Goal: Task Accomplishment & Management: Manage account settings

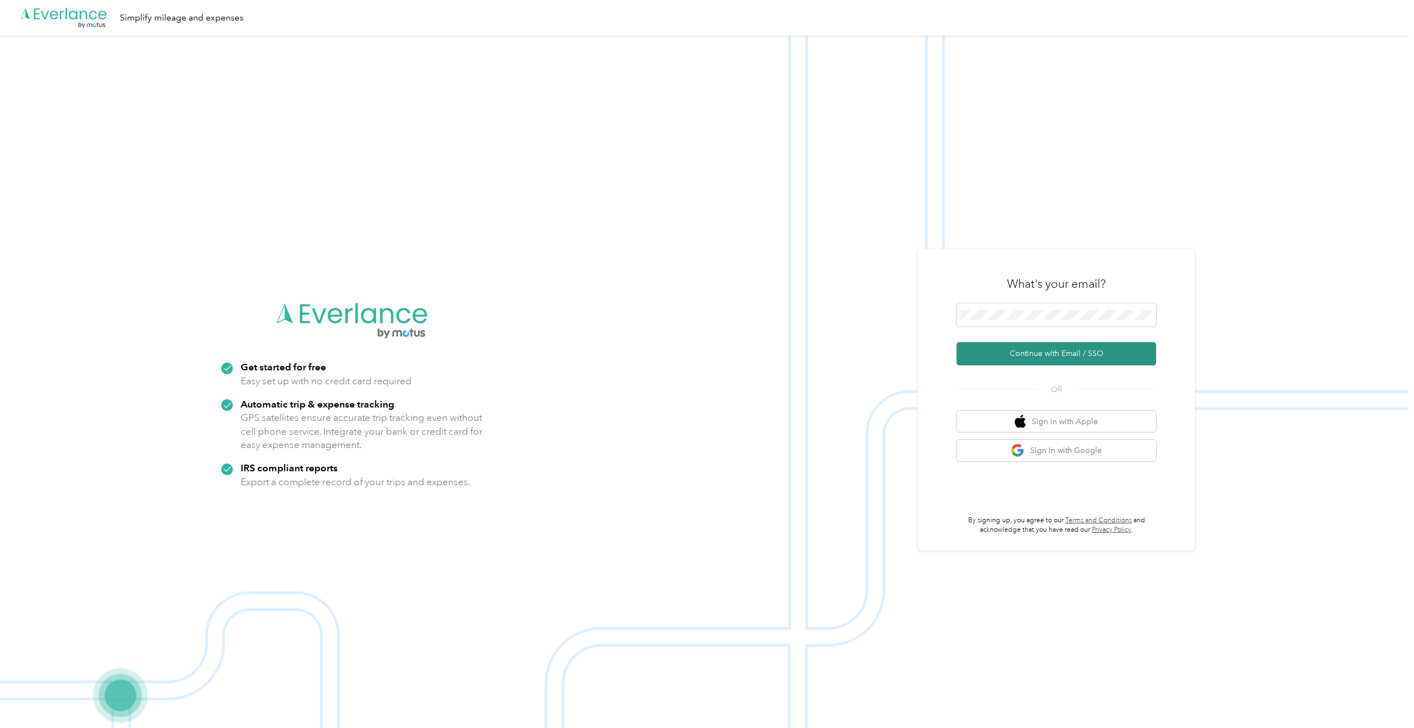
click at [1041, 348] on button "Continue with Email / SSO" at bounding box center [1057, 353] width 200 height 23
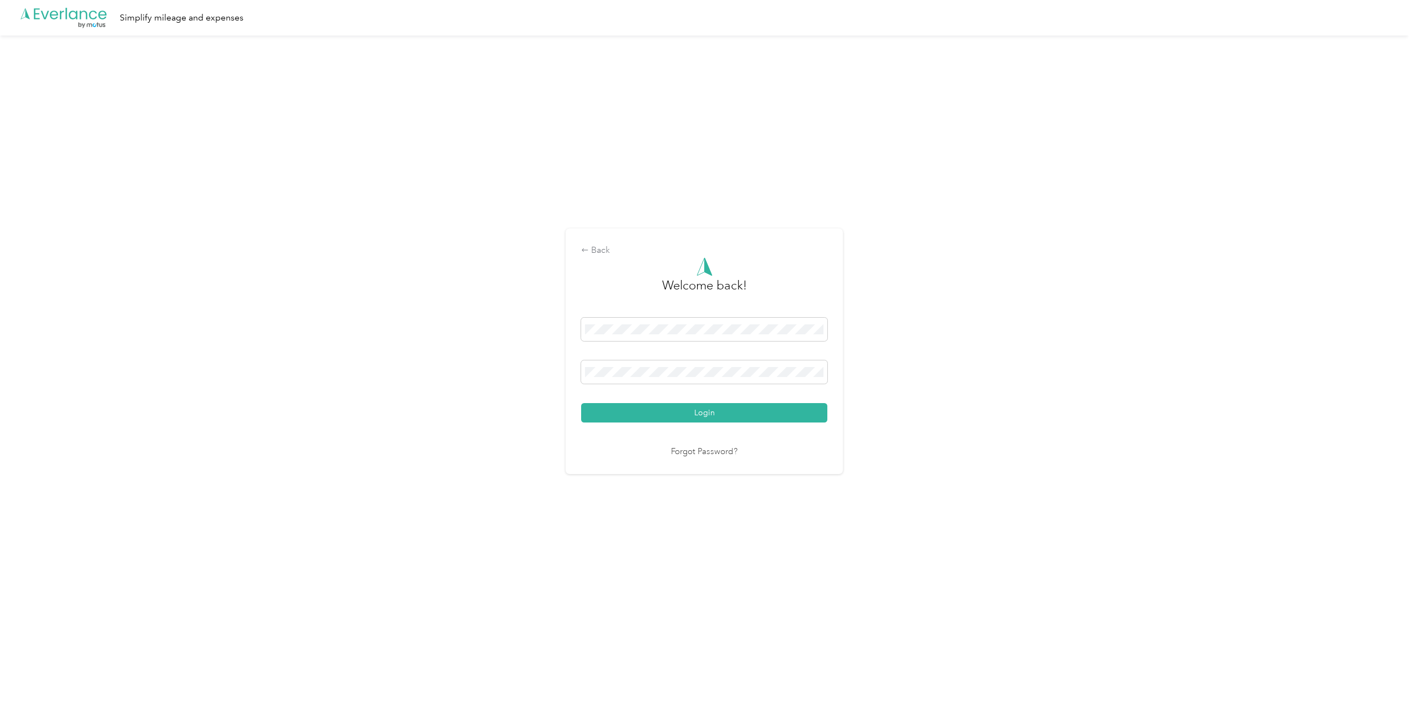
click at [735, 413] on button "Login" at bounding box center [704, 412] width 246 height 19
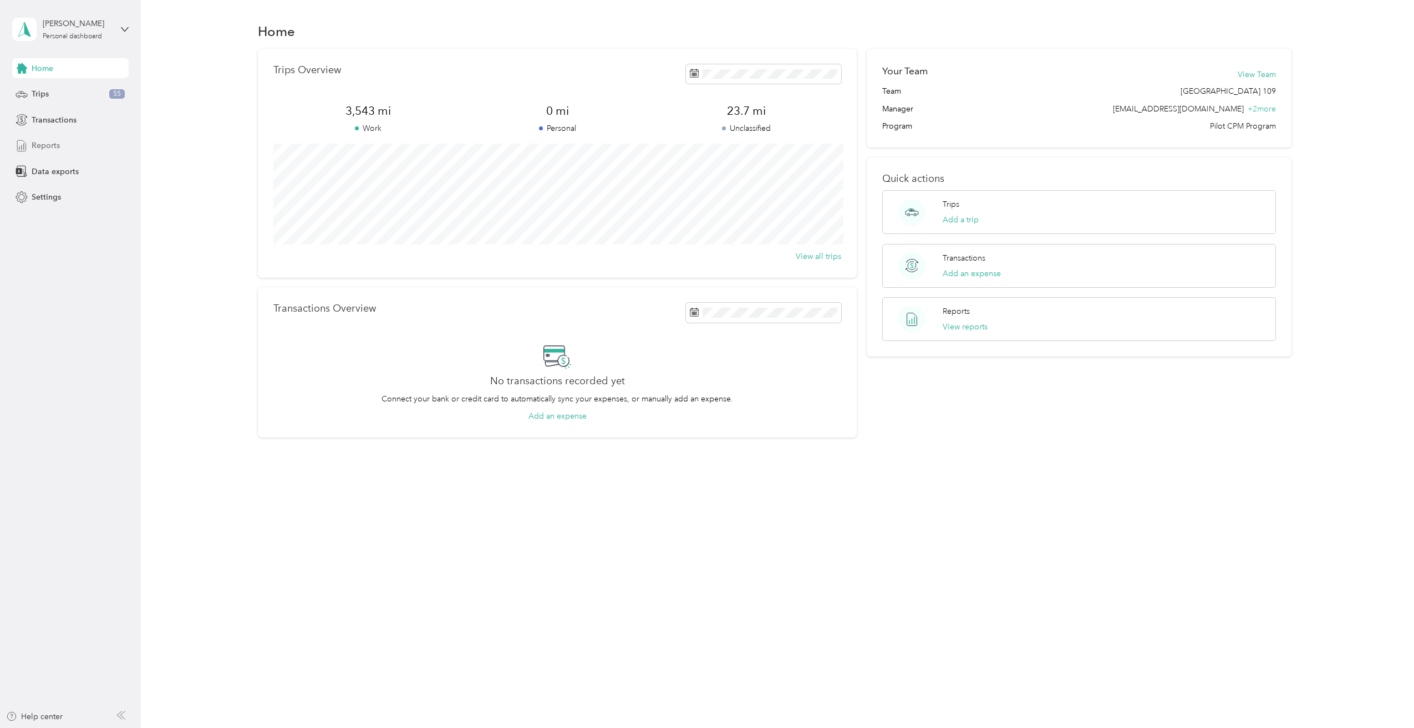
click at [62, 151] on div "Reports" at bounding box center [70, 146] width 116 height 20
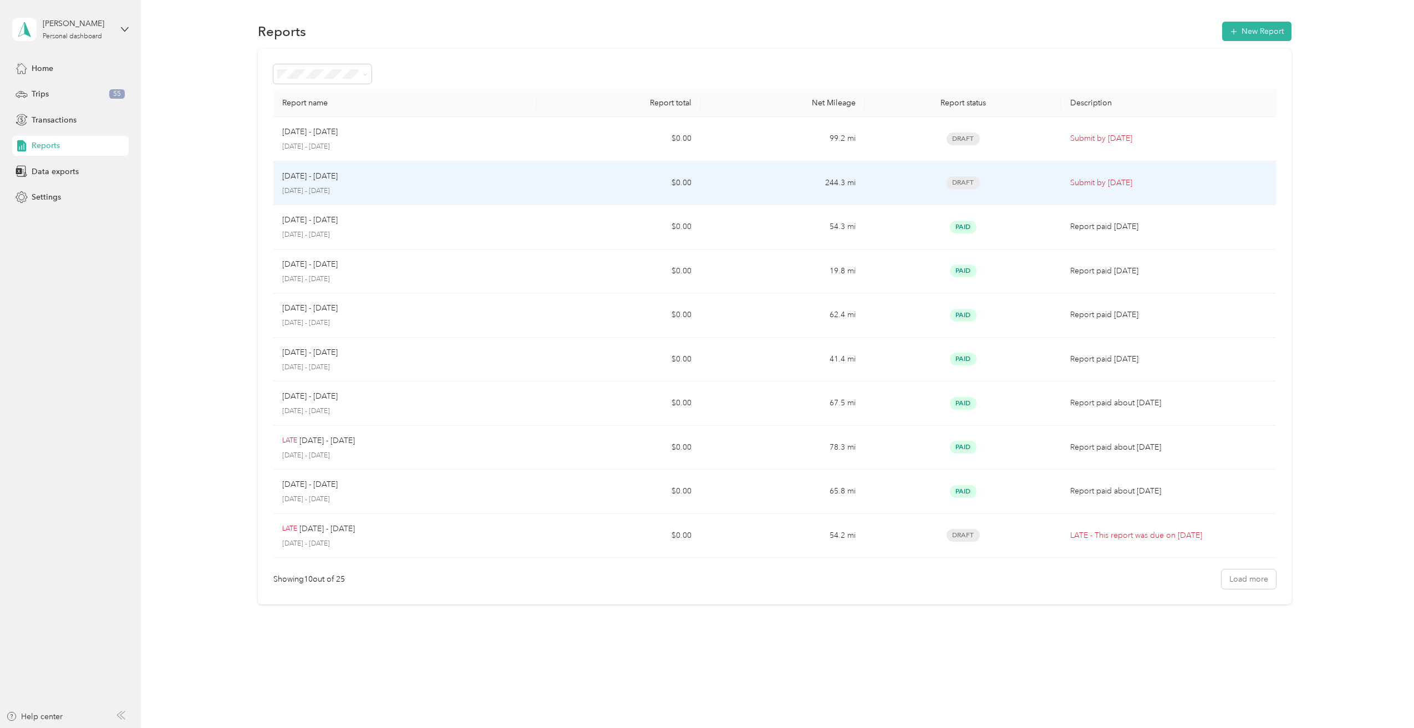
click at [579, 189] on td "$0.00" at bounding box center [618, 183] width 164 height 44
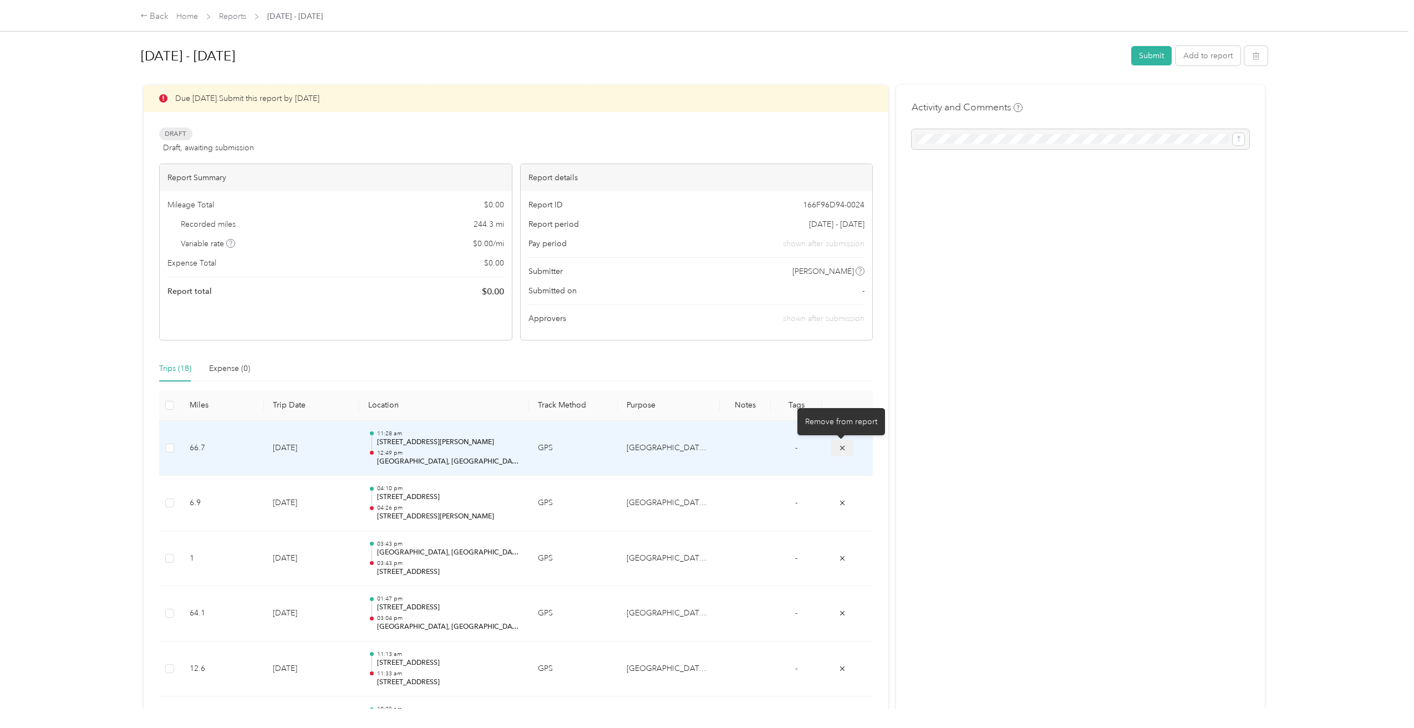
click at [845, 448] on icon "submit" at bounding box center [843, 448] width 8 height 8
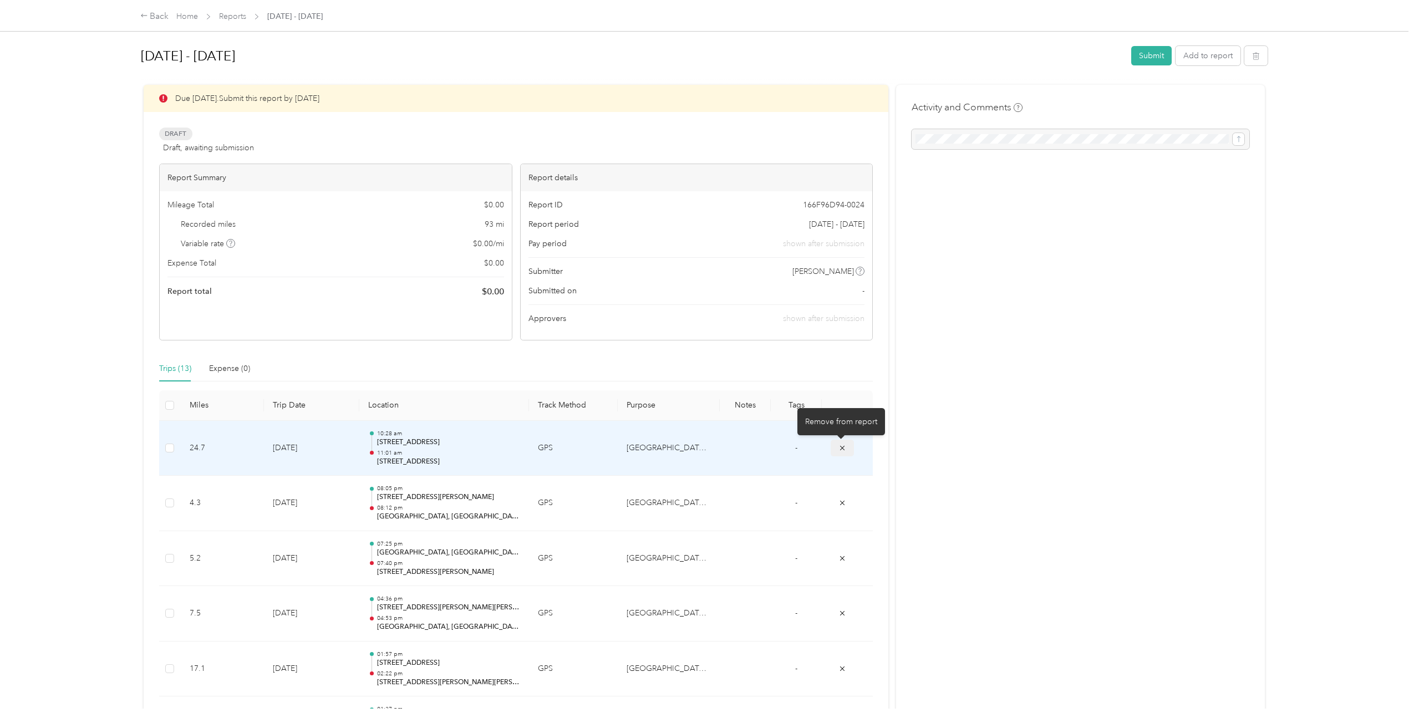
click at [836, 448] on button "submit" at bounding box center [842, 448] width 23 height 16
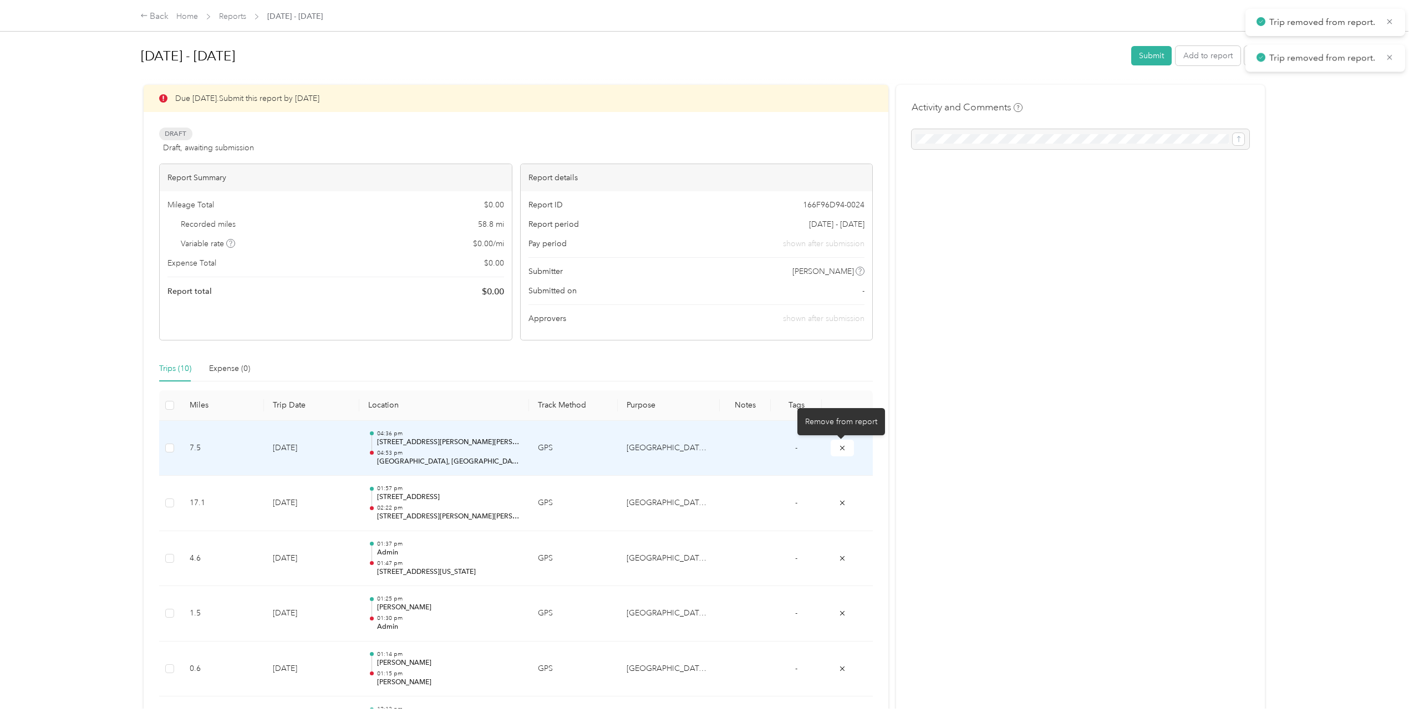
click at [836, 448] on button "submit" at bounding box center [842, 448] width 23 height 16
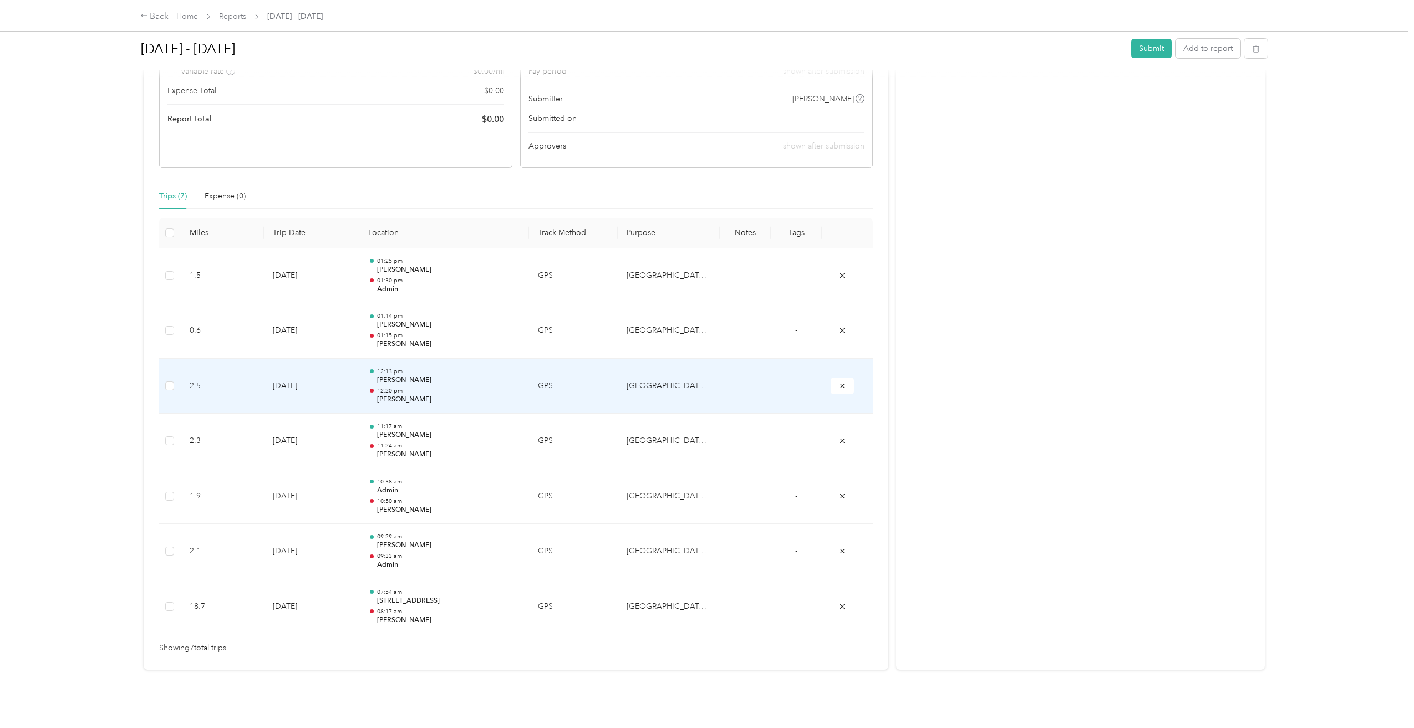
scroll to position [181, 0]
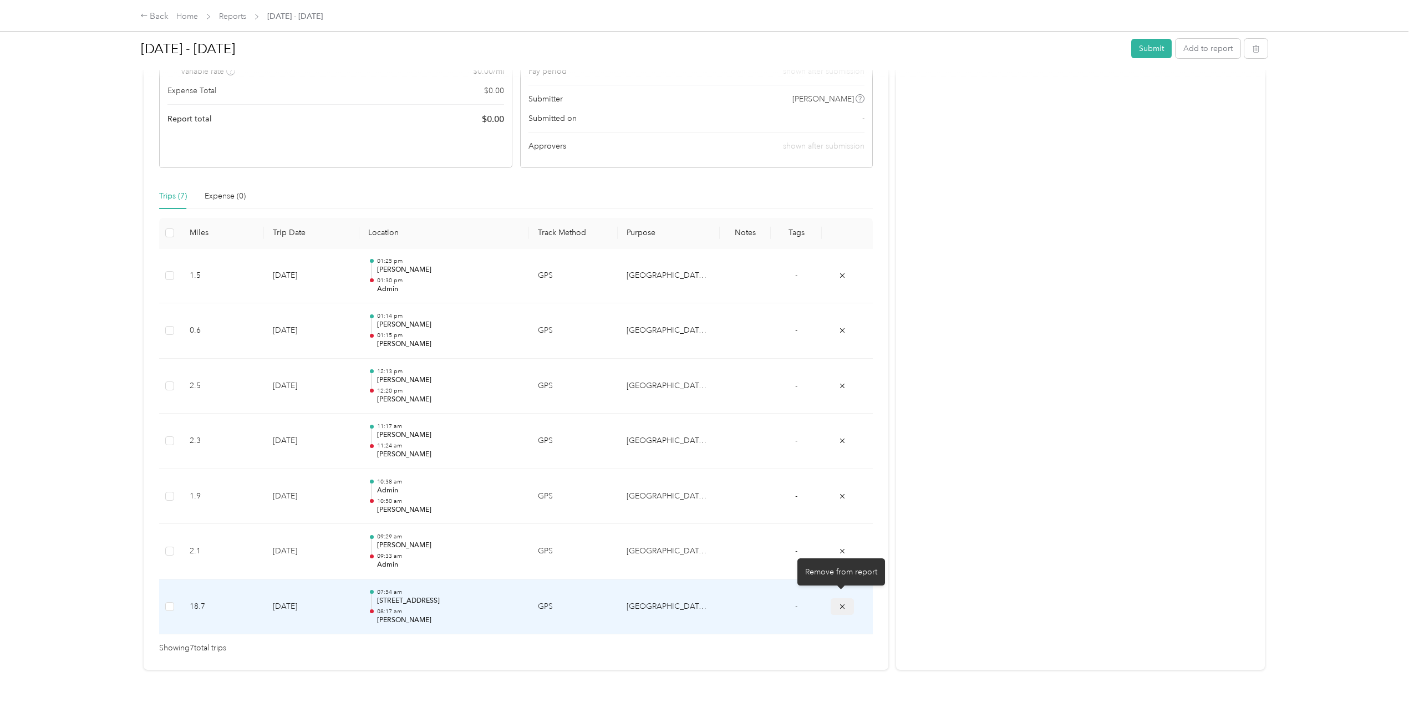
click at [841, 604] on icon "submit" at bounding box center [842, 606] width 4 height 4
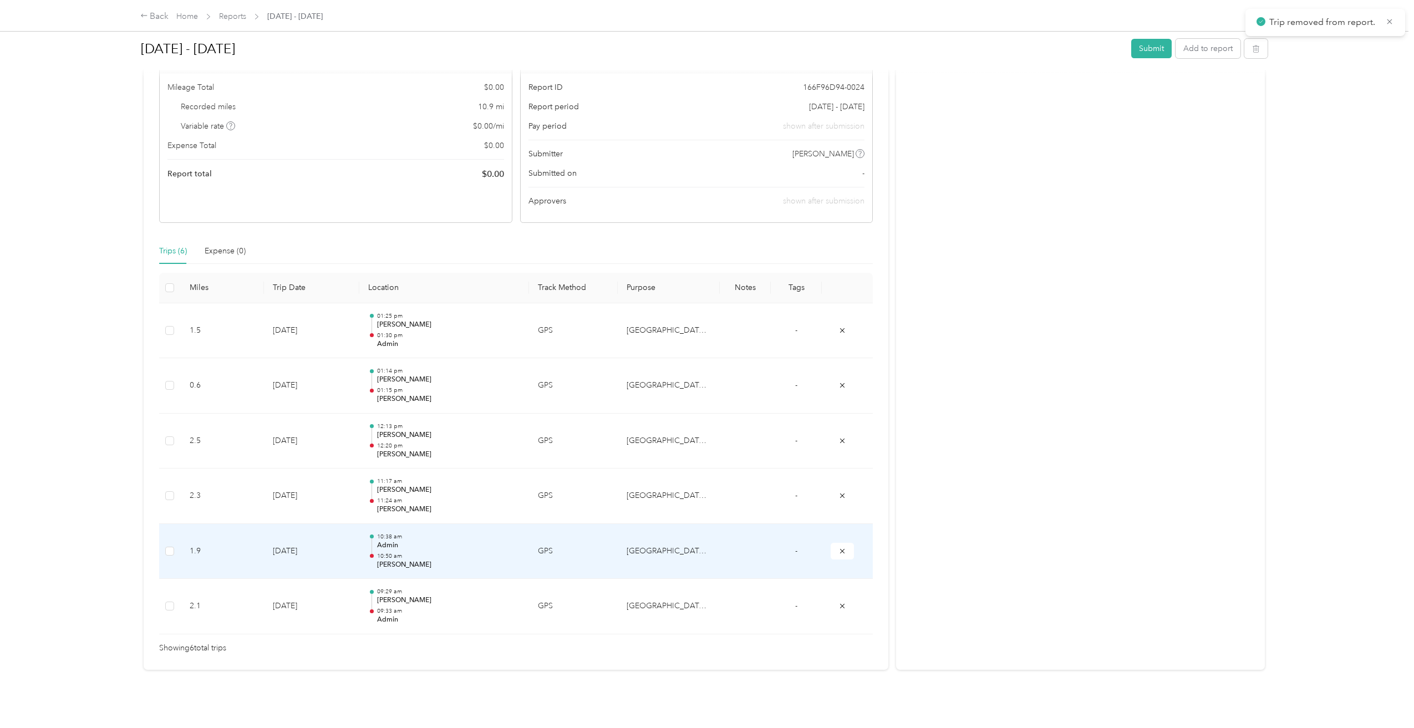
scroll to position [0, 0]
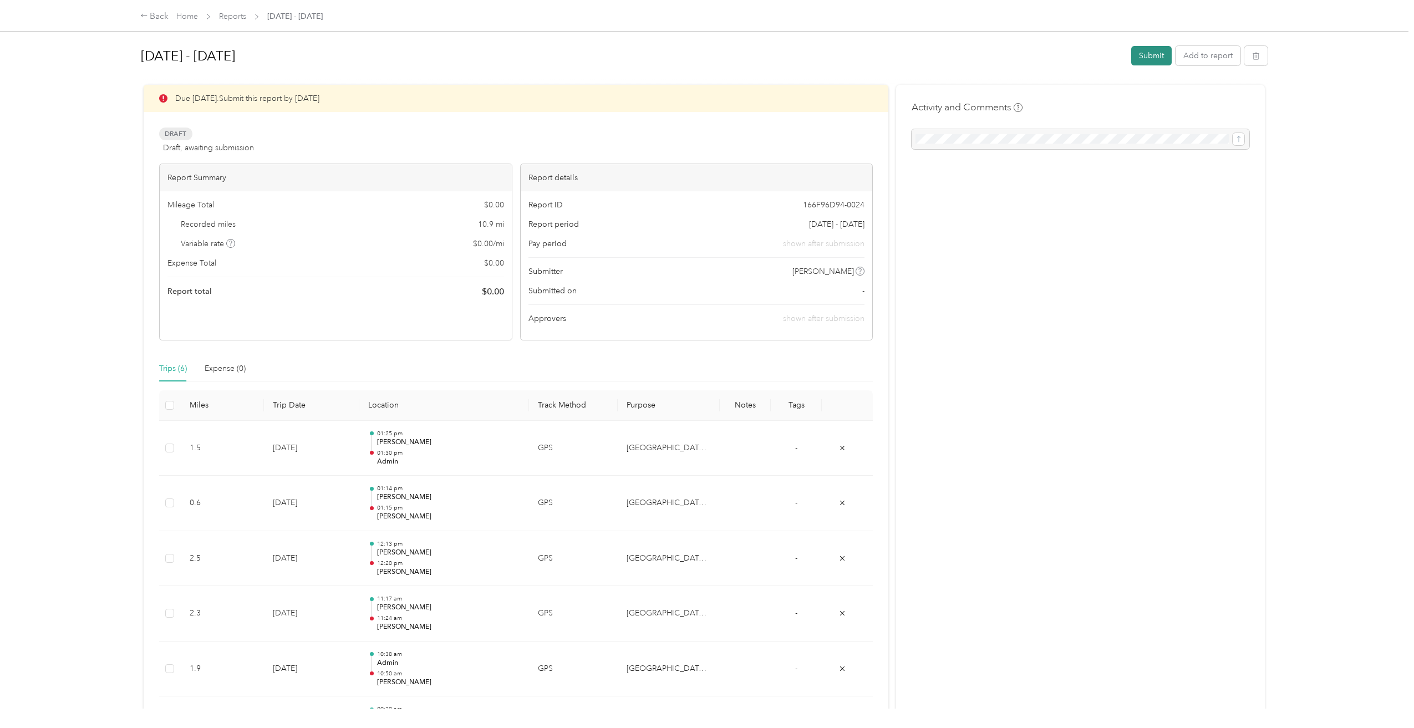
click at [1145, 54] on button "Submit" at bounding box center [1152, 55] width 40 height 19
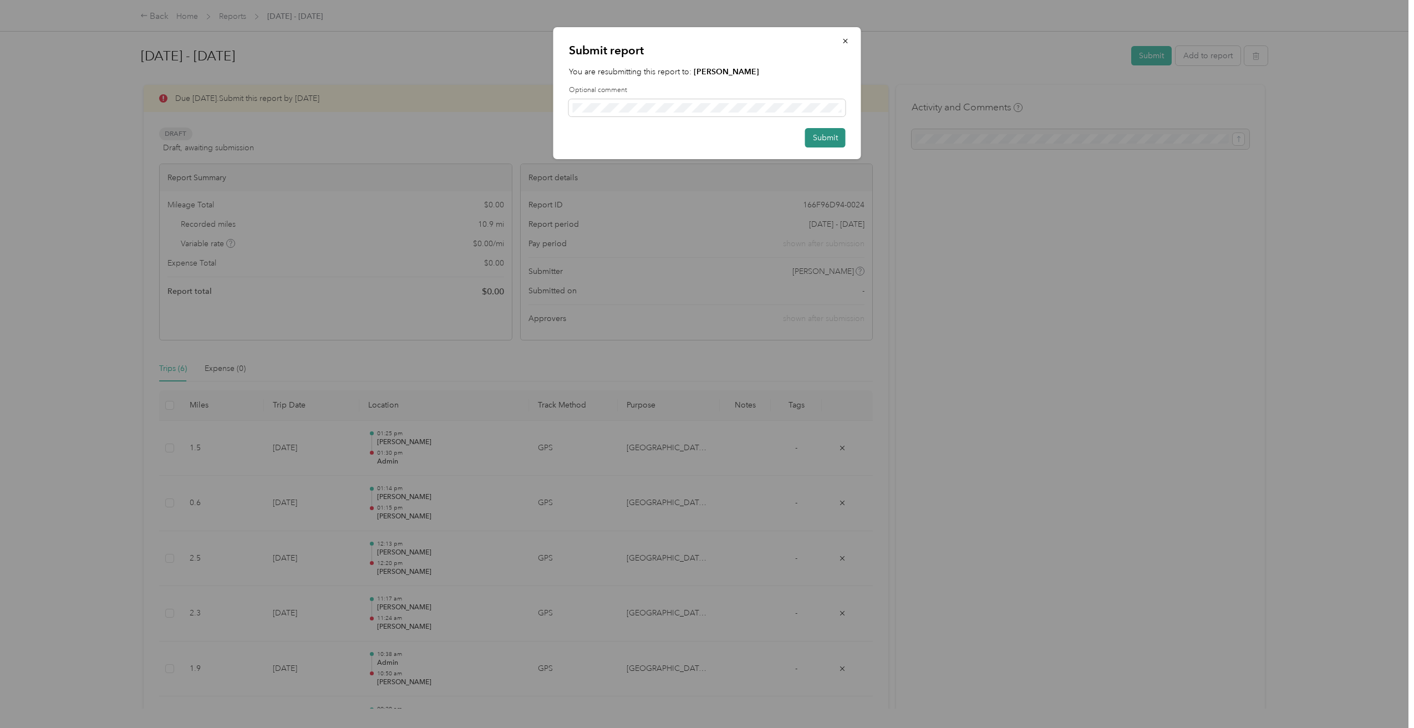
click at [831, 133] on button "Submit" at bounding box center [825, 137] width 40 height 19
